Goal: Task Accomplishment & Management: Use online tool/utility

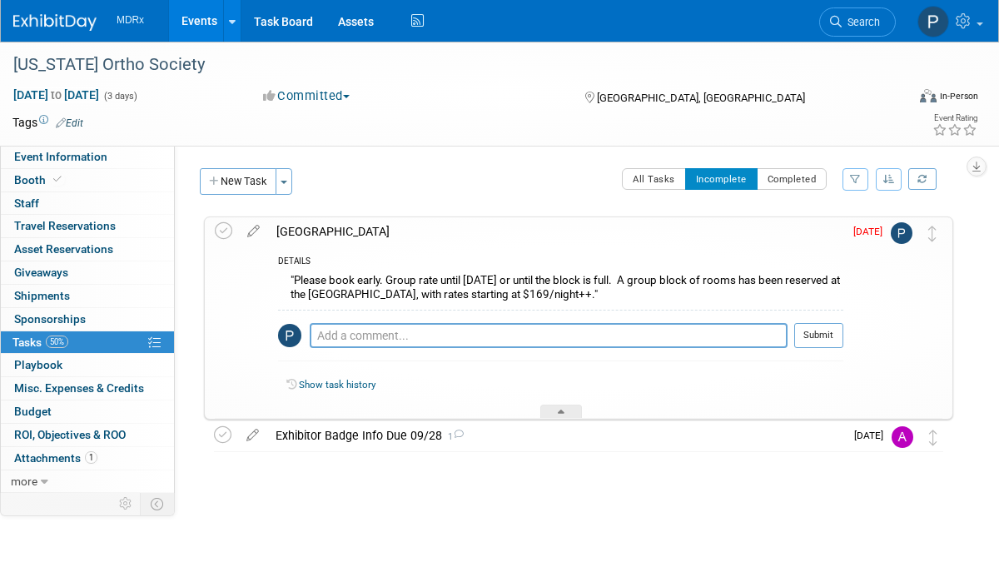
click at [202, 23] on link "Events" at bounding box center [199, 21] width 61 height 42
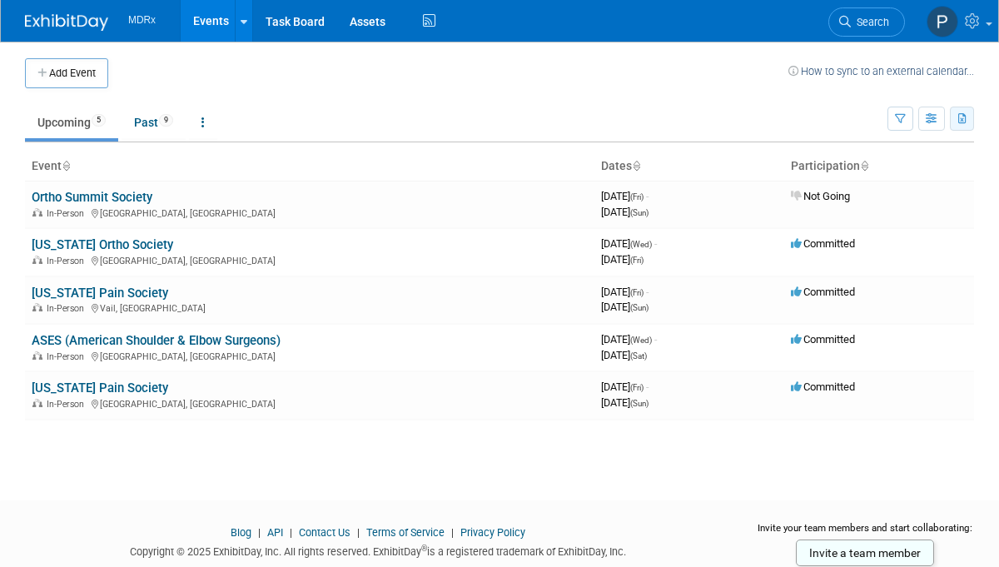
click at [960, 117] on icon "button" at bounding box center [963, 119] width 9 height 11
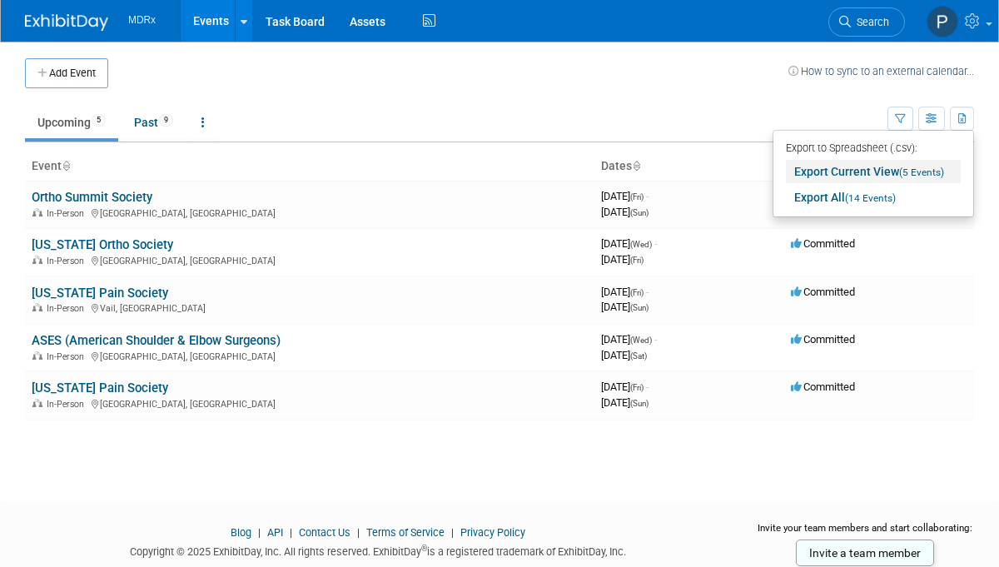
click at [867, 171] on link "Export Current View (5 Events)" at bounding box center [873, 171] width 175 height 23
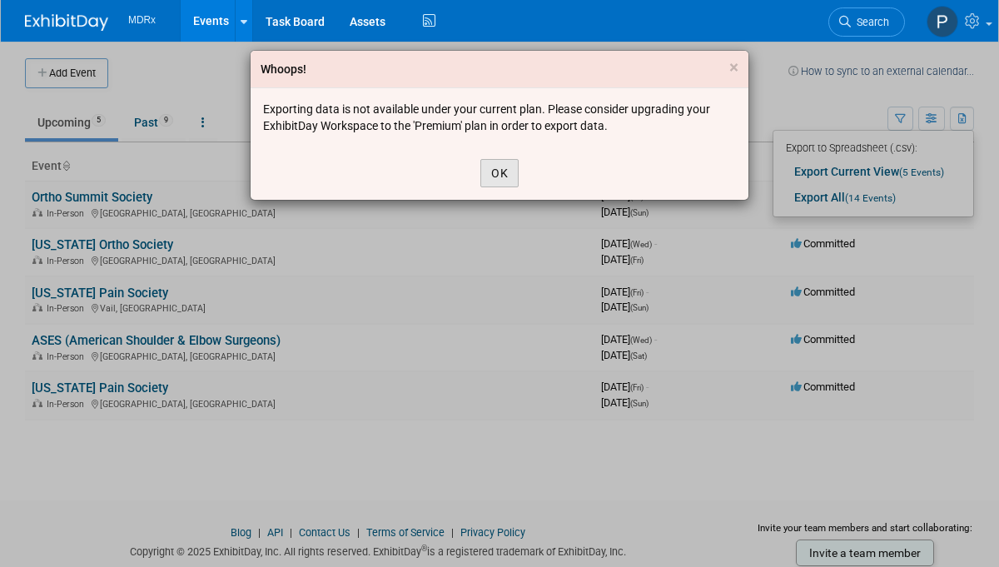
click at [502, 176] on button "OK" at bounding box center [499, 173] width 38 height 28
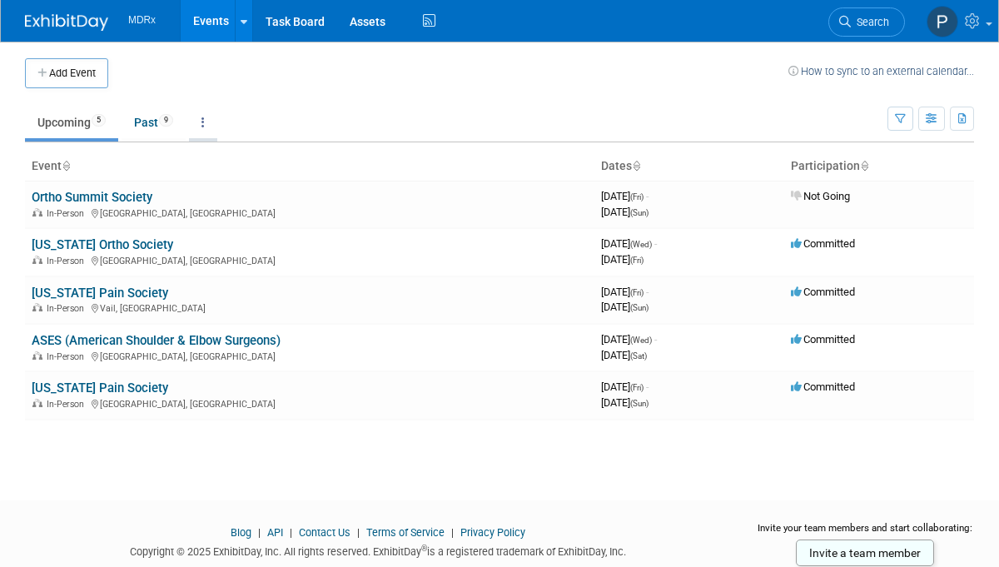
click at [205, 123] on icon at bounding box center [203, 123] width 3 height 12
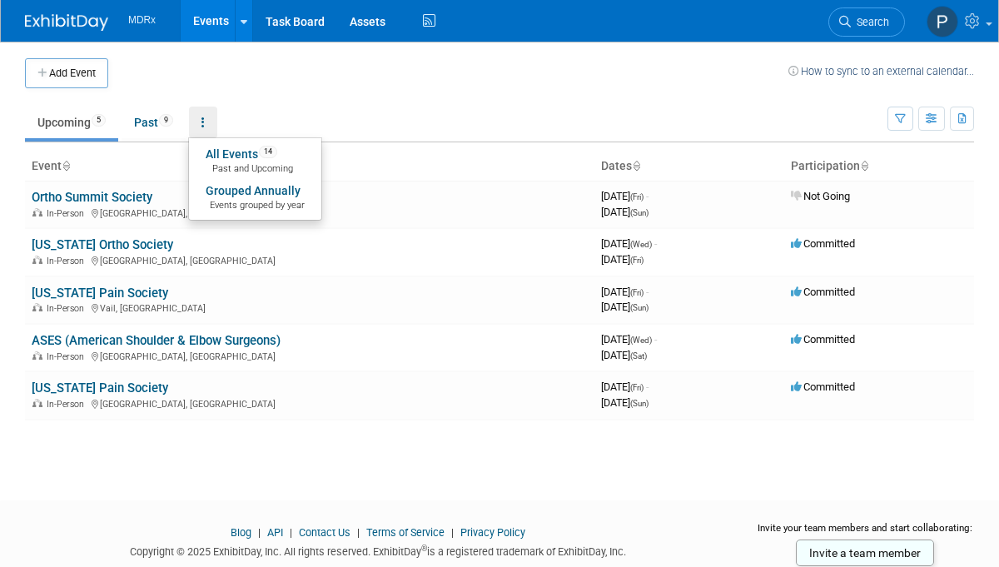
click at [293, 96] on td "Upcoming 5 Past 9 All Events 14 Past and Upcoming Grouped Annually Events group…" at bounding box center [456, 115] width 863 height 54
